Goal: Entertainment & Leisure: Consume media (video, audio)

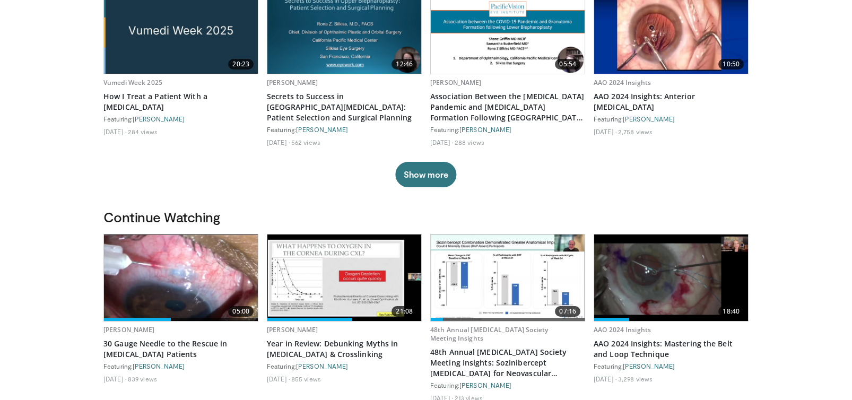
scroll to position [212, 0]
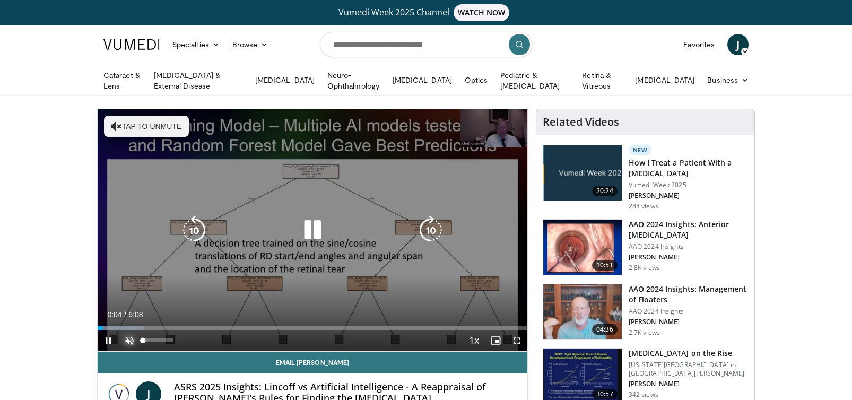
click at [128, 338] on span "Video Player" at bounding box center [129, 340] width 21 height 21
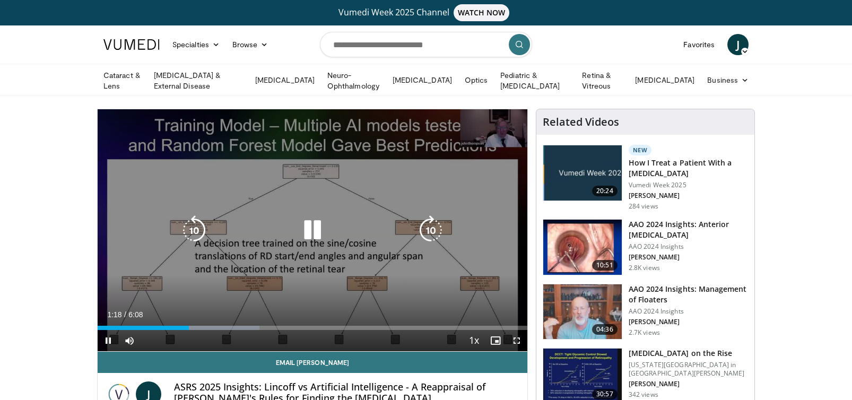
drag, startPoint x: 491, startPoint y: 127, endPoint x: 486, endPoint y: 136, distance: 10.2
click at [486, 136] on div "10 seconds Tap to unmute" at bounding box center [313, 230] width 430 height 242
click at [309, 229] on icon "Video Player" at bounding box center [313, 230] width 30 height 30
